Goal: Obtain resource: Obtain resource

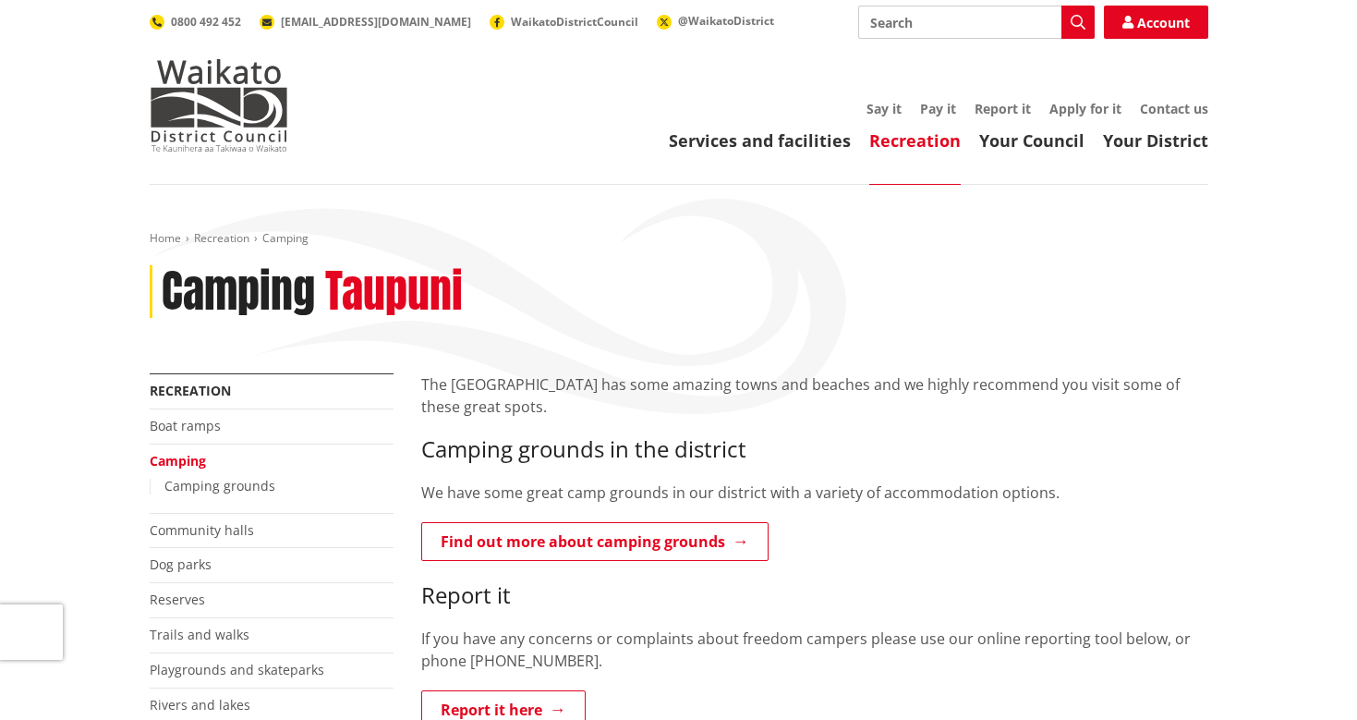
scroll to position [103, 0]
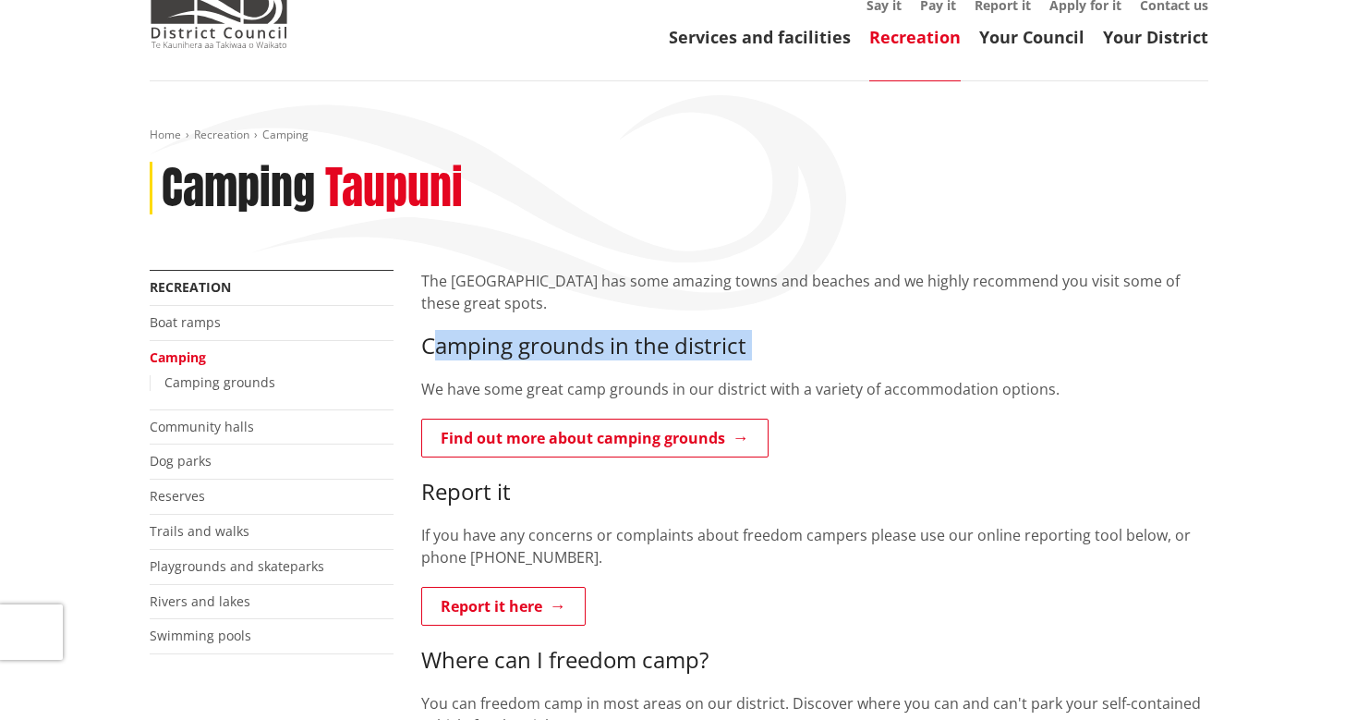
drag, startPoint x: 431, startPoint y: 350, endPoint x: 757, endPoint y: 365, distance: 325.5
click at [757, 365] on div "Camping grounds in the district We have some great camp grounds in our district…" at bounding box center [814, 481] width 787 height 296
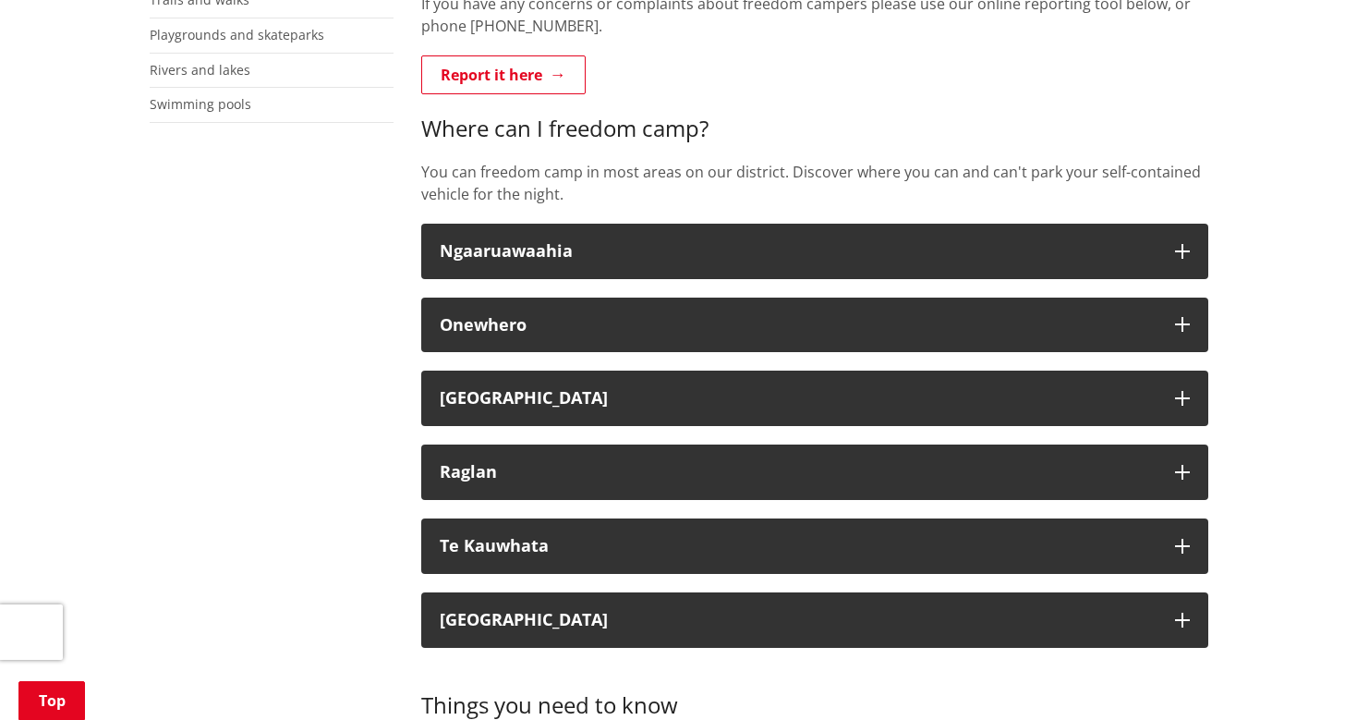
scroll to position [647, 0]
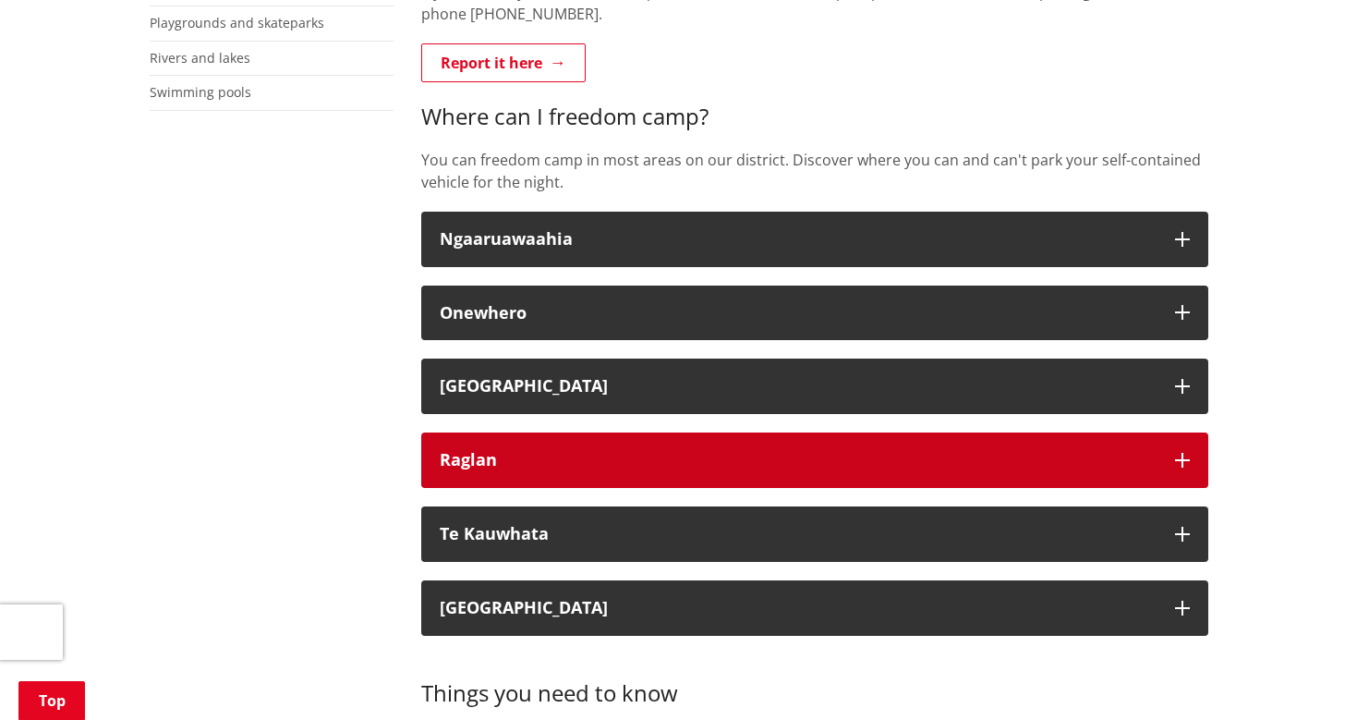
click at [648, 451] on div "Raglan" at bounding box center [798, 460] width 717 height 18
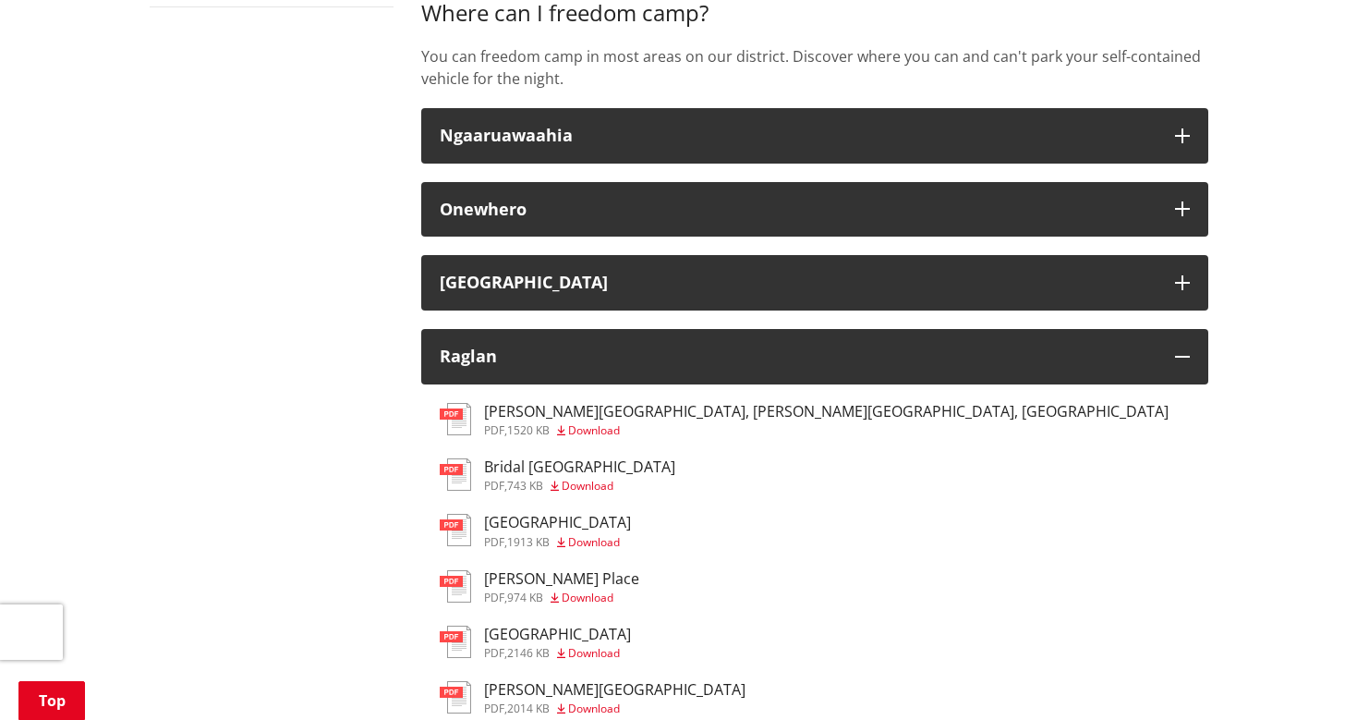
scroll to position [690, 0]
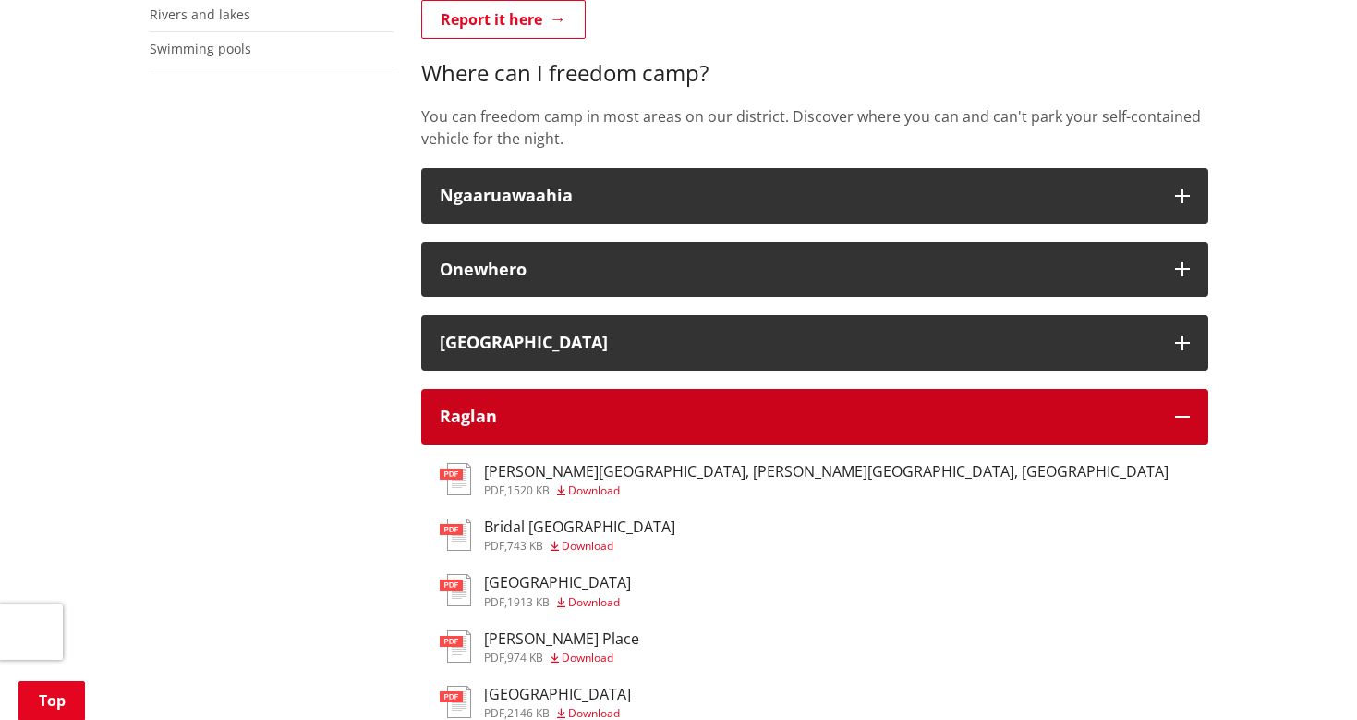
click at [580, 409] on div "Raglan" at bounding box center [798, 416] width 717 height 18
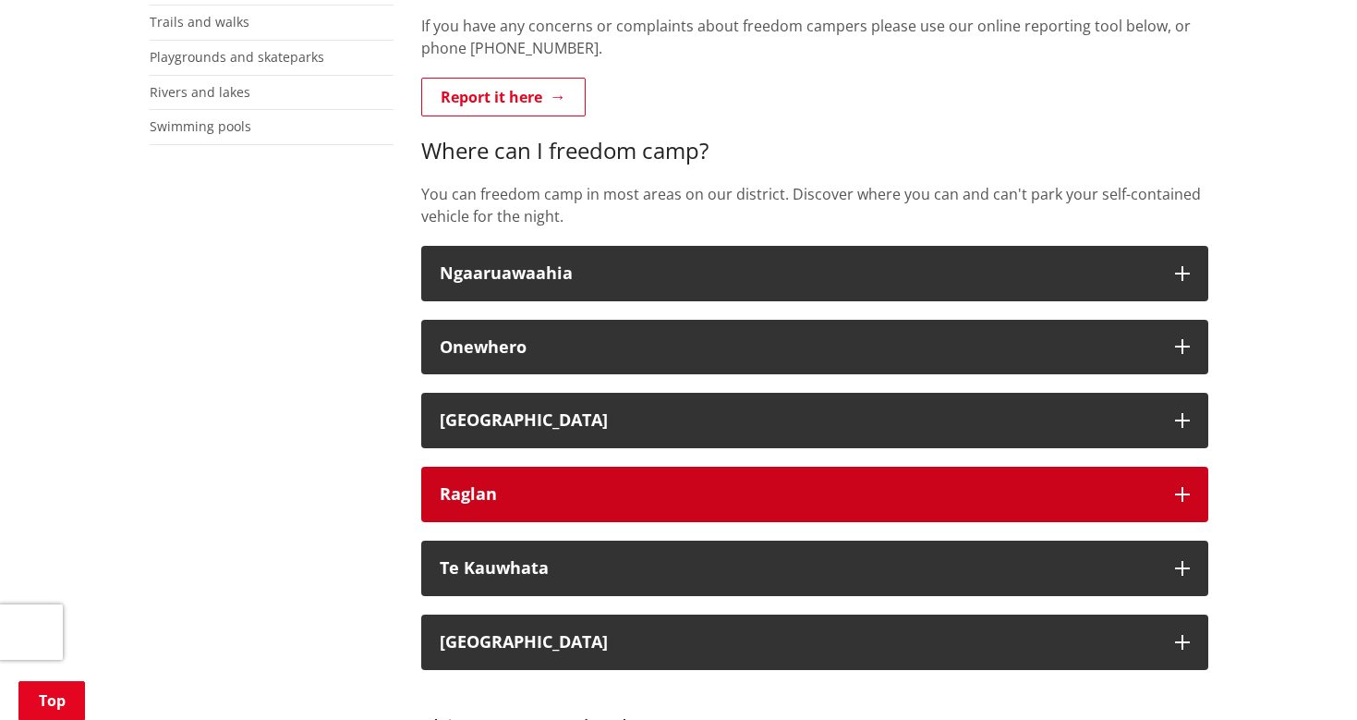
scroll to position [563, 0]
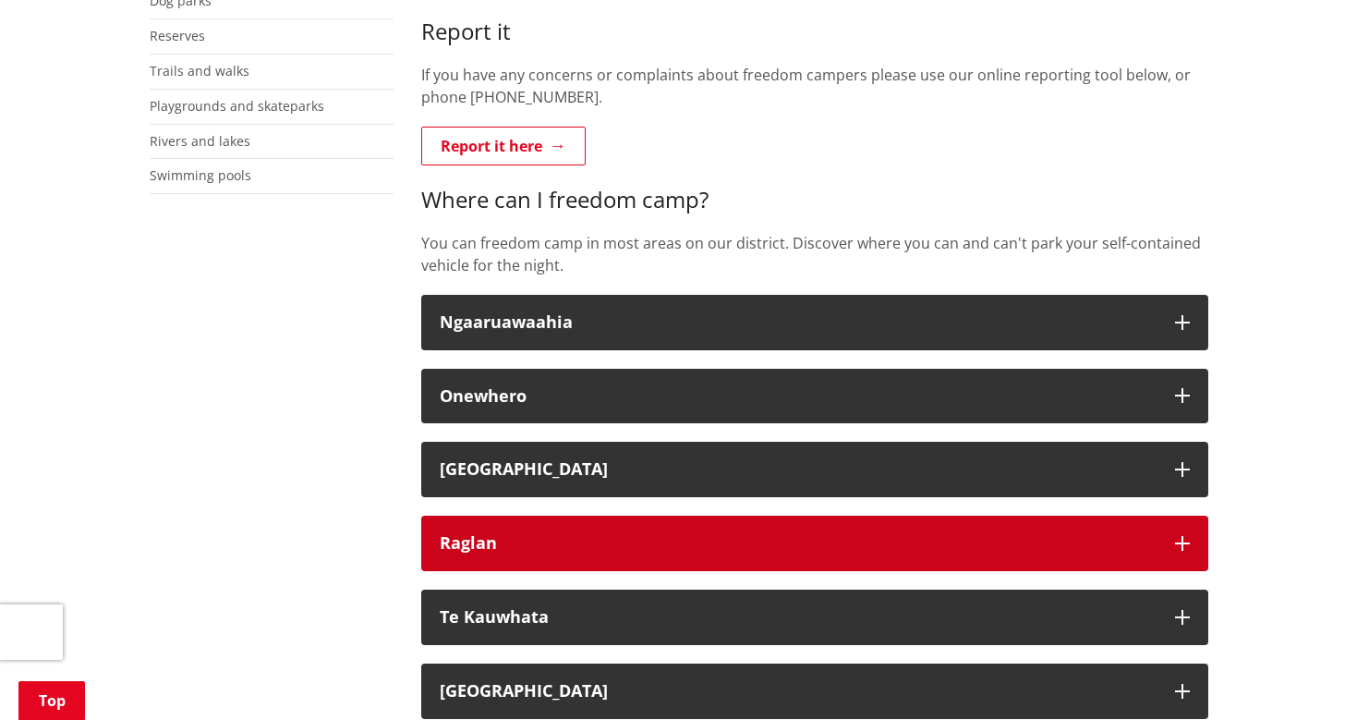
click at [528, 539] on div "Raglan" at bounding box center [798, 543] width 717 height 18
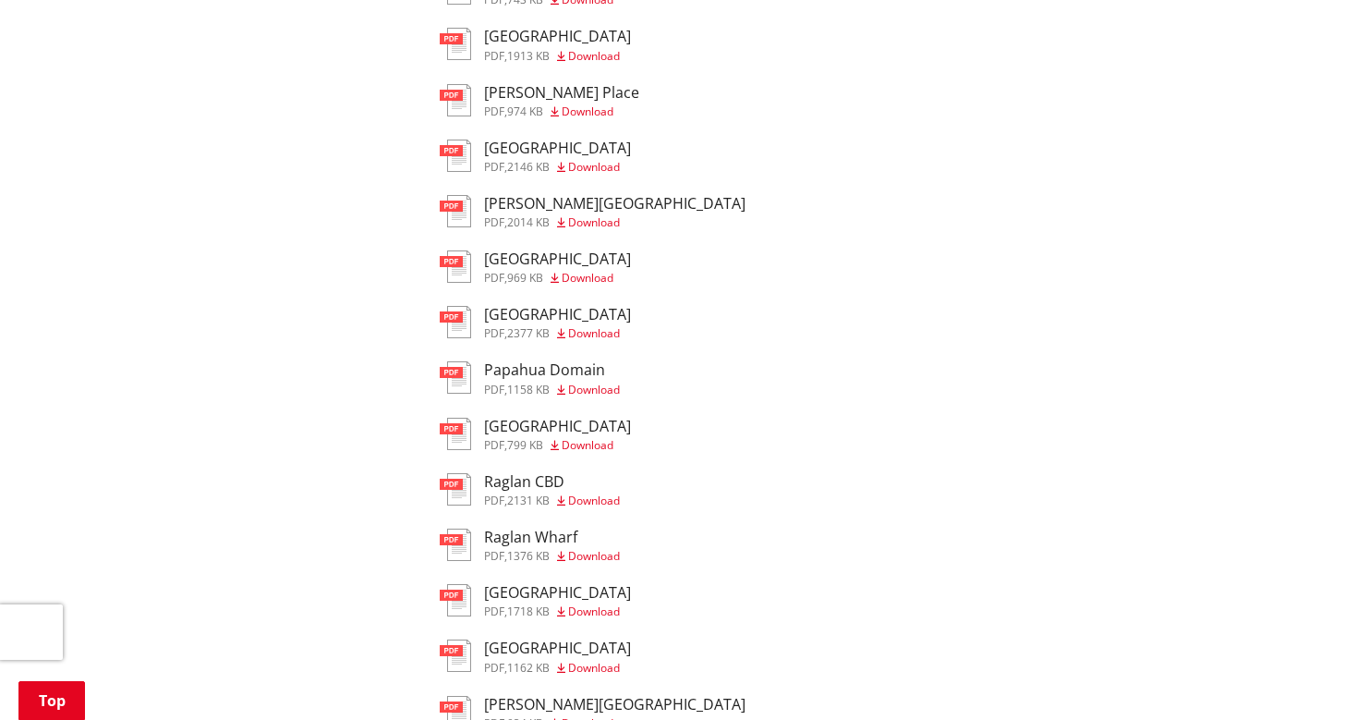
scroll to position [1228, 0]
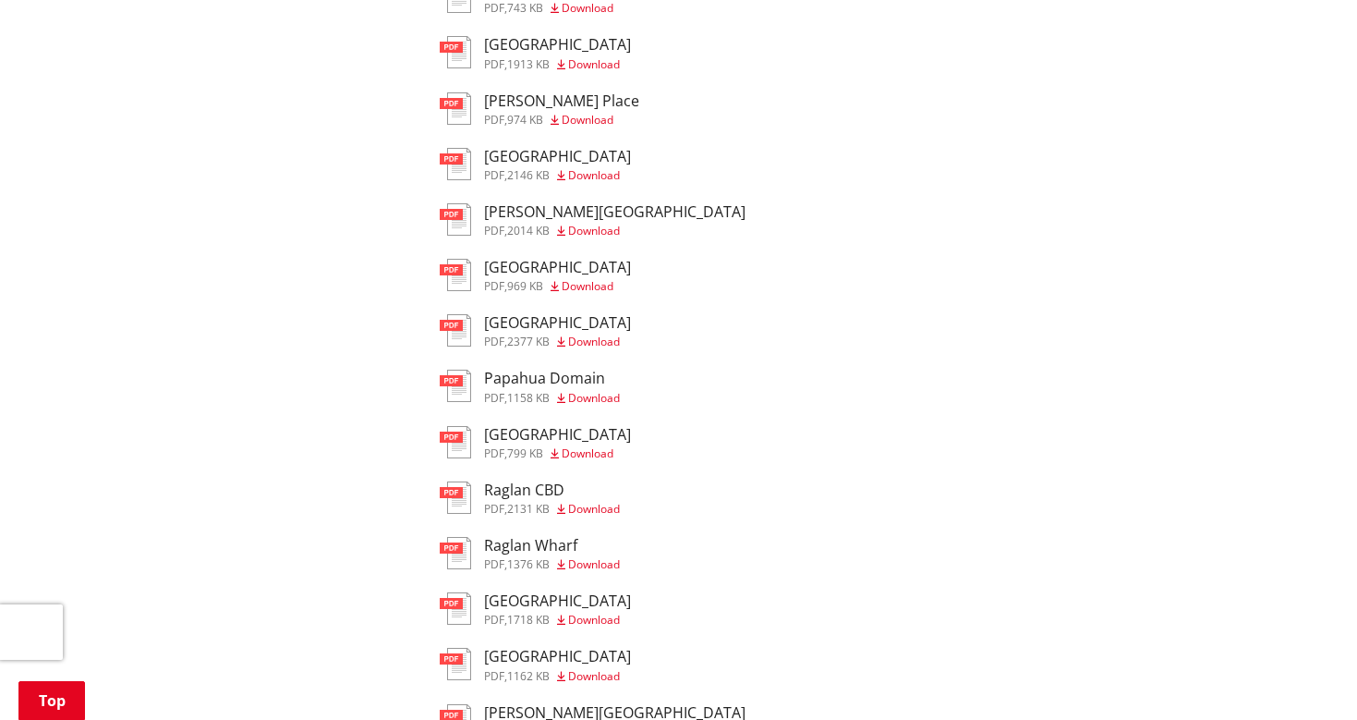
click at [599, 556] on span "Download" at bounding box center [594, 564] width 52 height 16
click at [518, 501] on span "2131 KB" at bounding box center [528, 509] width 42 height 16
click at [527, 445] on span "799 KB" at bounding box center [525, 453] width 36 height 16
click at [539, 390] on span "1158 KB" at bounding box center [528, 398] width 42 height 16
click at [492, 314] on h3 "[GEOGRAPHIC_DATA]" at bounding box center [557, 323] width 147 height 18
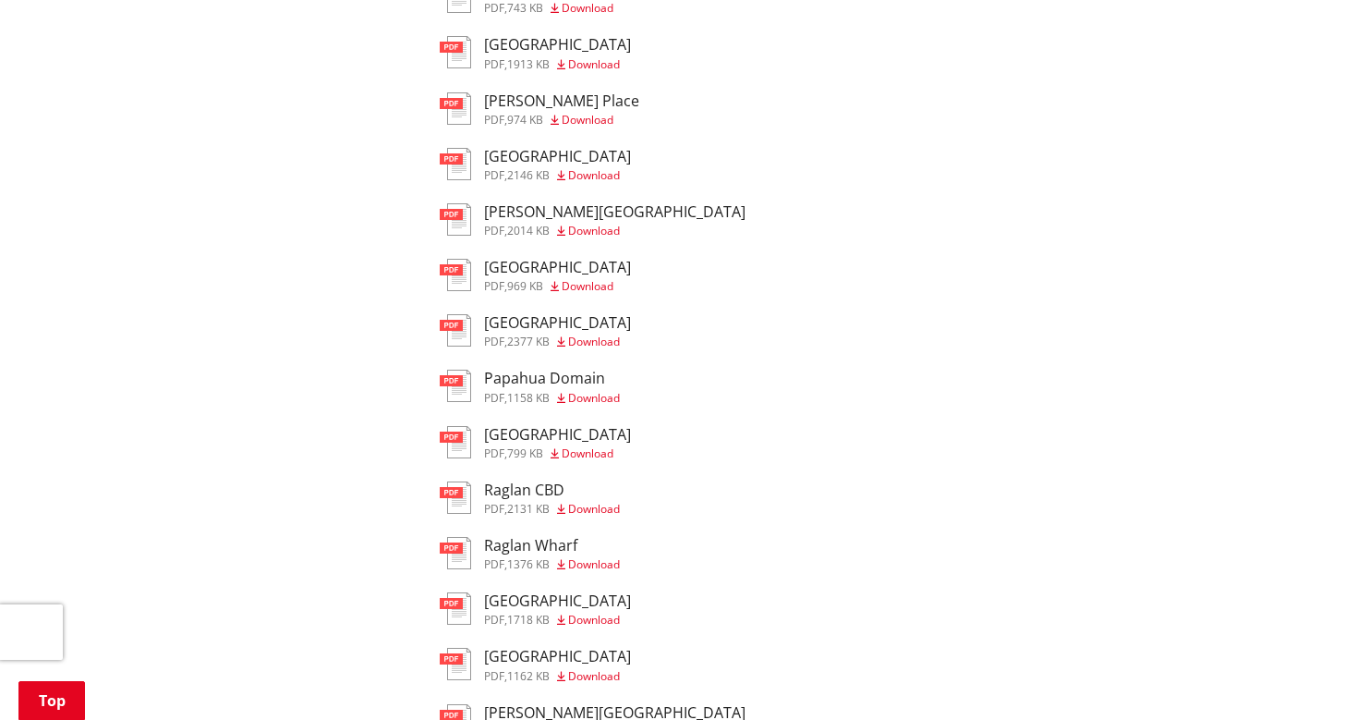
click at [515, 262] on h3 "[GEOGRAPHIC_DATA]" at bounding box center [557, 268] width 147 height 18
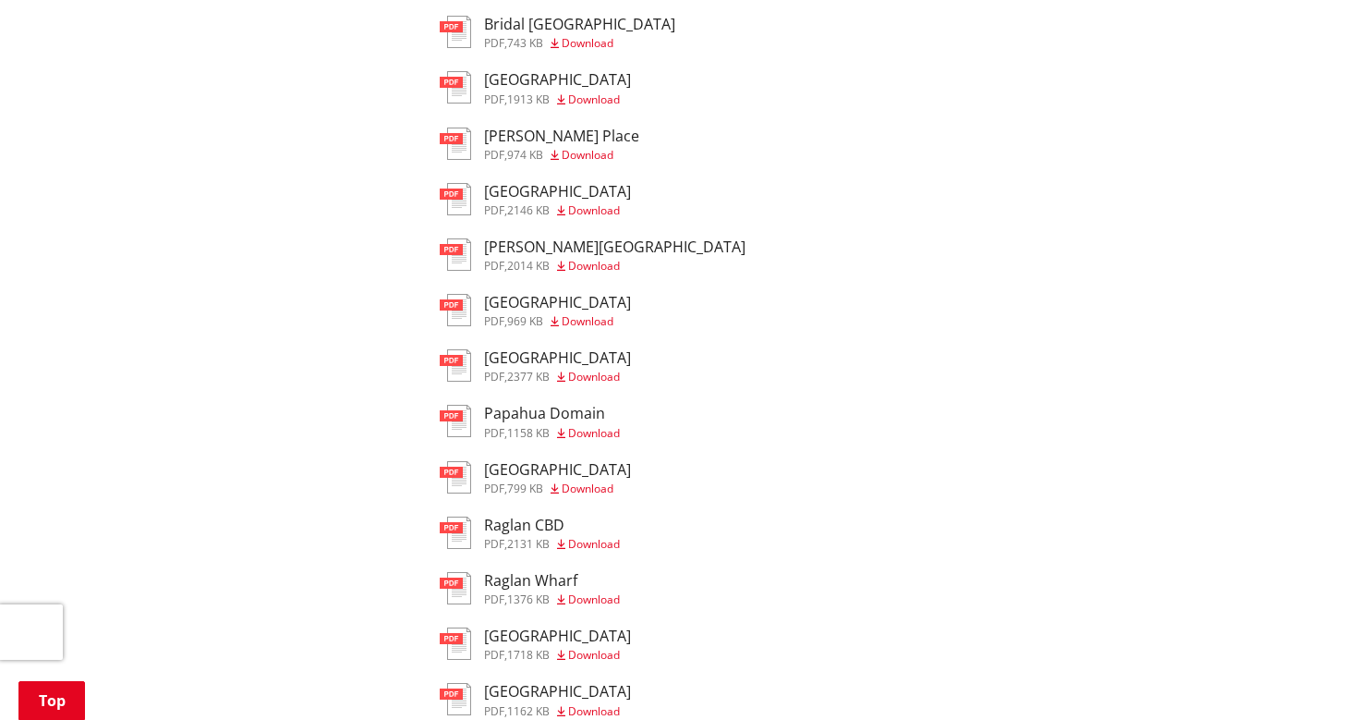
scroll to position [1161, 0]
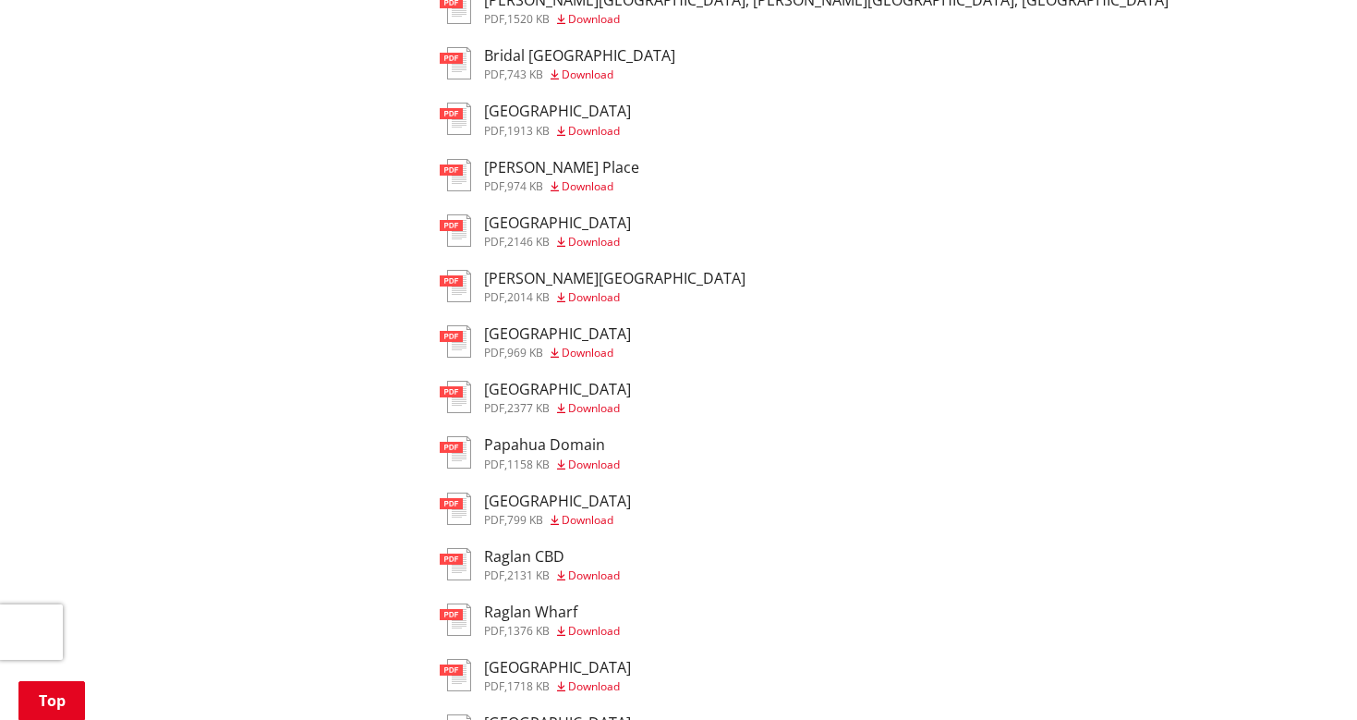
click at [519, 289] on span "2014 KB" at bounding box center [528, 297] width 42 height 16
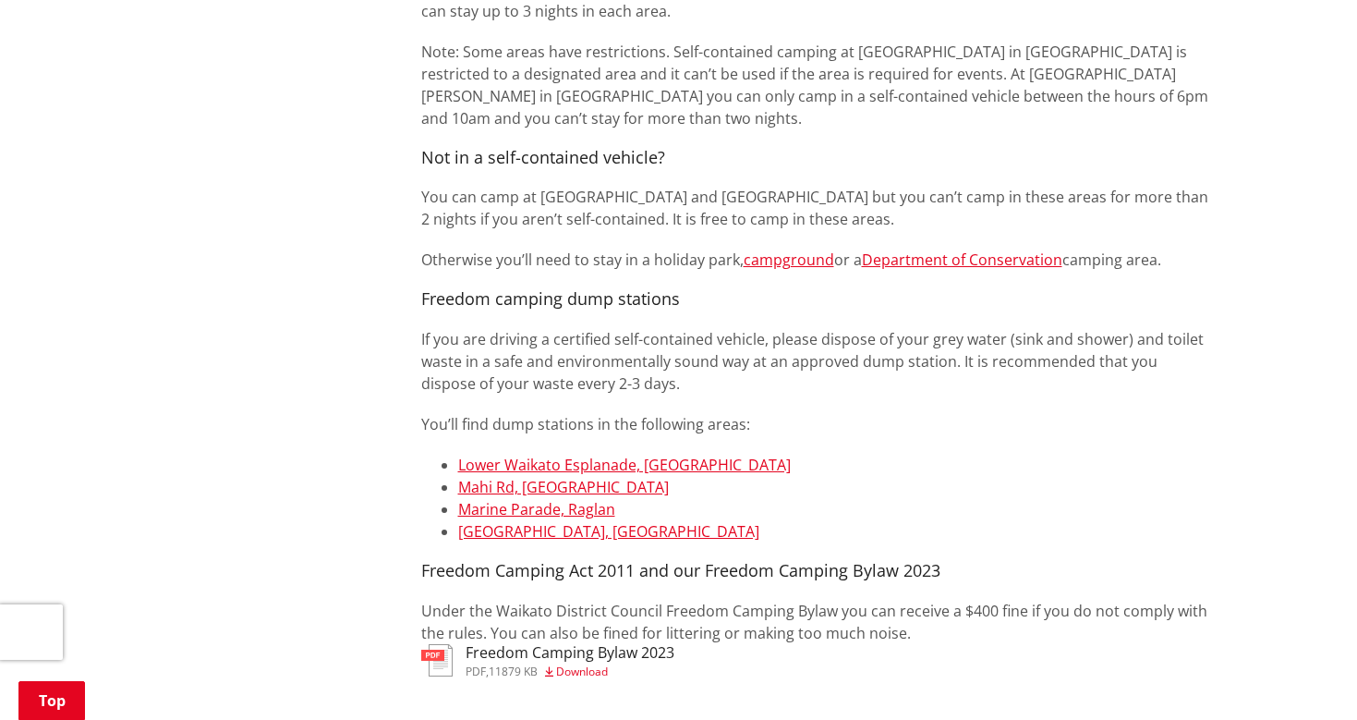
scroll to position [1413, 0]
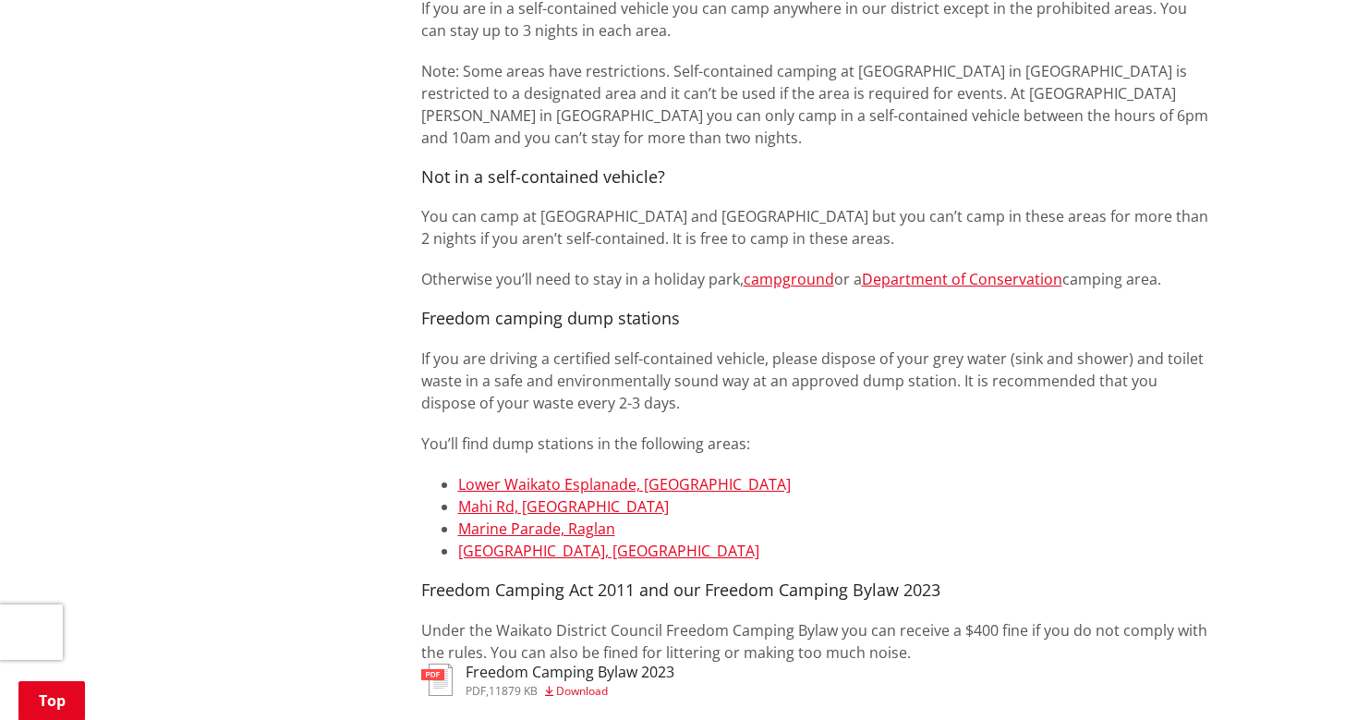
click at [514, 663] on h3 "Freedom Camping Bylaw 2023" at bounding box center [570, 672] width 209 height 18
